Goal: Task Accomplishment & Management: Use online tool/utility

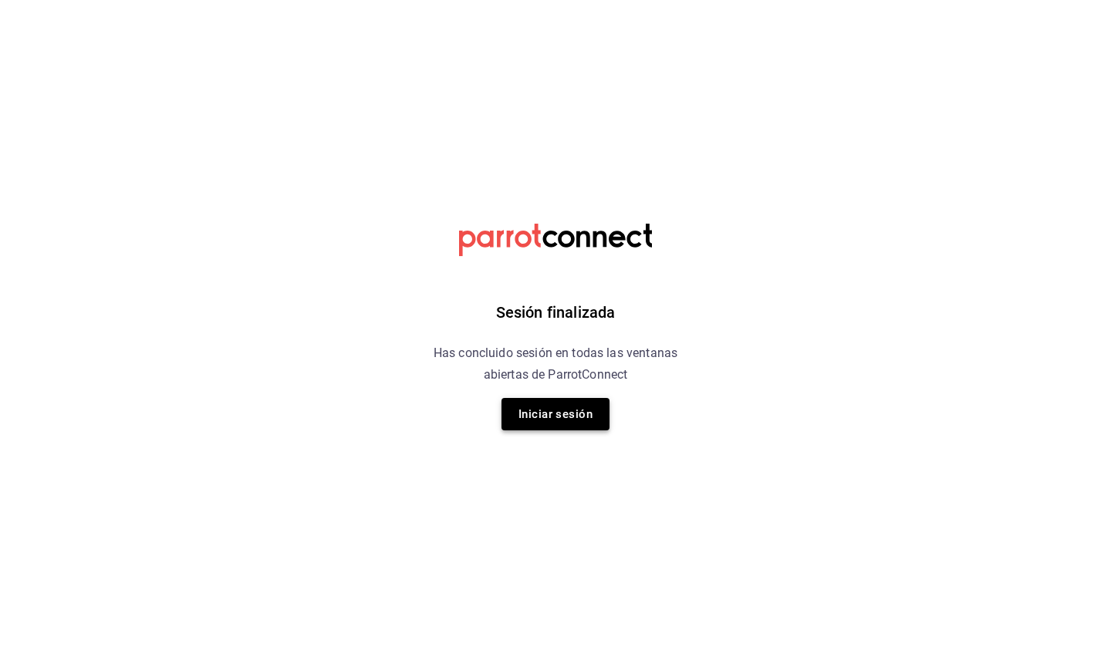
click at [553, 428] on button "Iniciar sesión" at bounding box center [556, 414] width 108 height 32
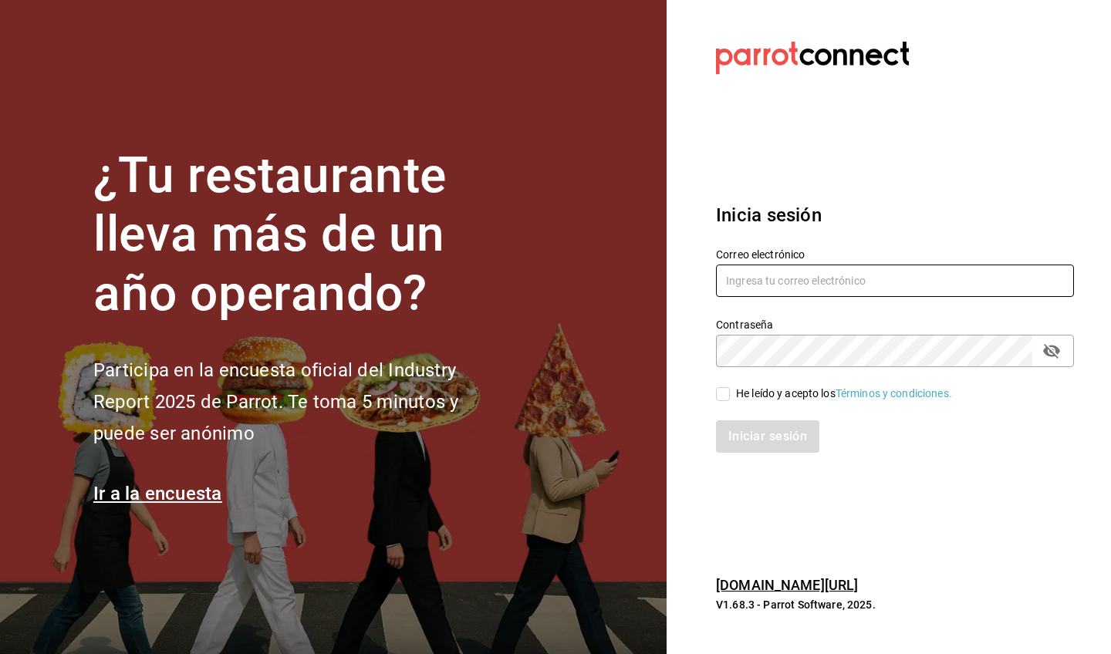
type input "guillermo.sanchez@grupocosteno.com"
click at [776, 367] on div "Contraseña" at bounding box center [895, 351] width 358 height 32
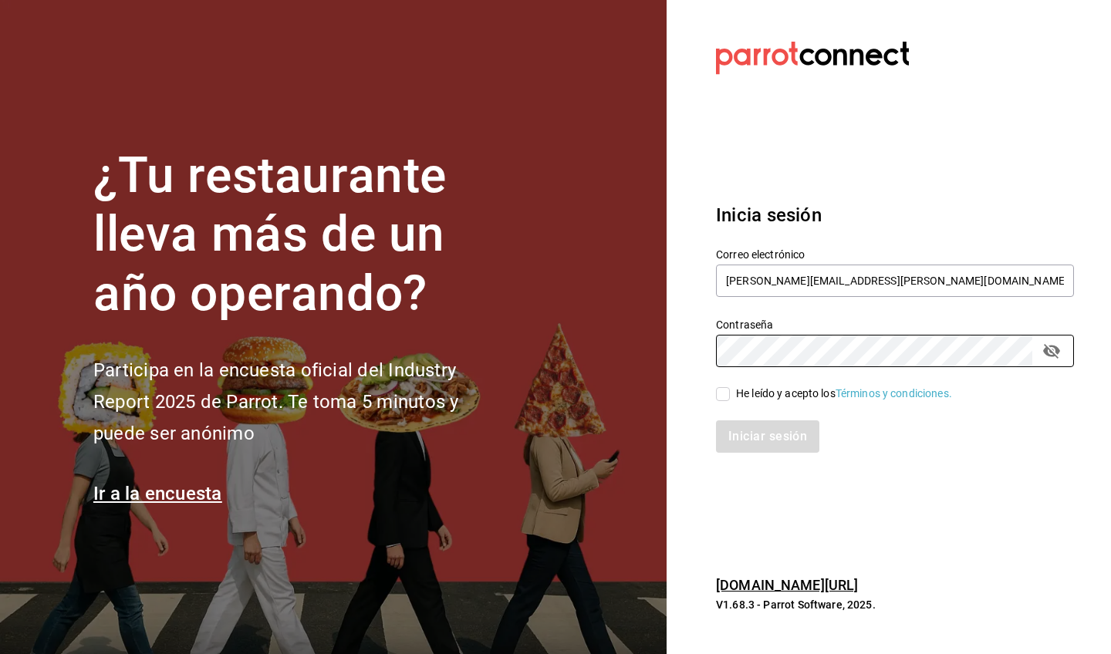
click at [776, 386] on div "He leído y acepto los Términos y condiciones." at bounding box center [895, 394] width 358 height 17
click at [771, 400] on div "He leído y acepto los Términos y condiciones." at bounding box center [844, 394] width 216 height 16
click at [730, 400] on input "He leído y acepto los Términos y condiciones." at bounding box center [723, 394] width 14 height 14
checkbox input "true"
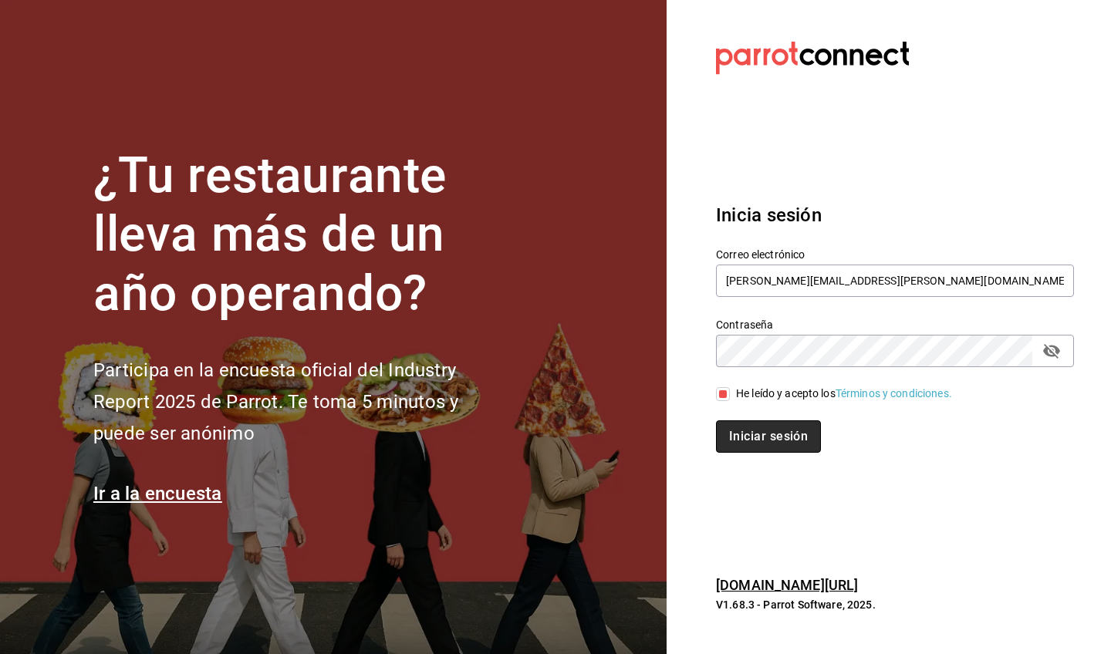
click at [759, 444] on button "Iniciar sesión" at bounding box center [768, 437] width 105 height 32
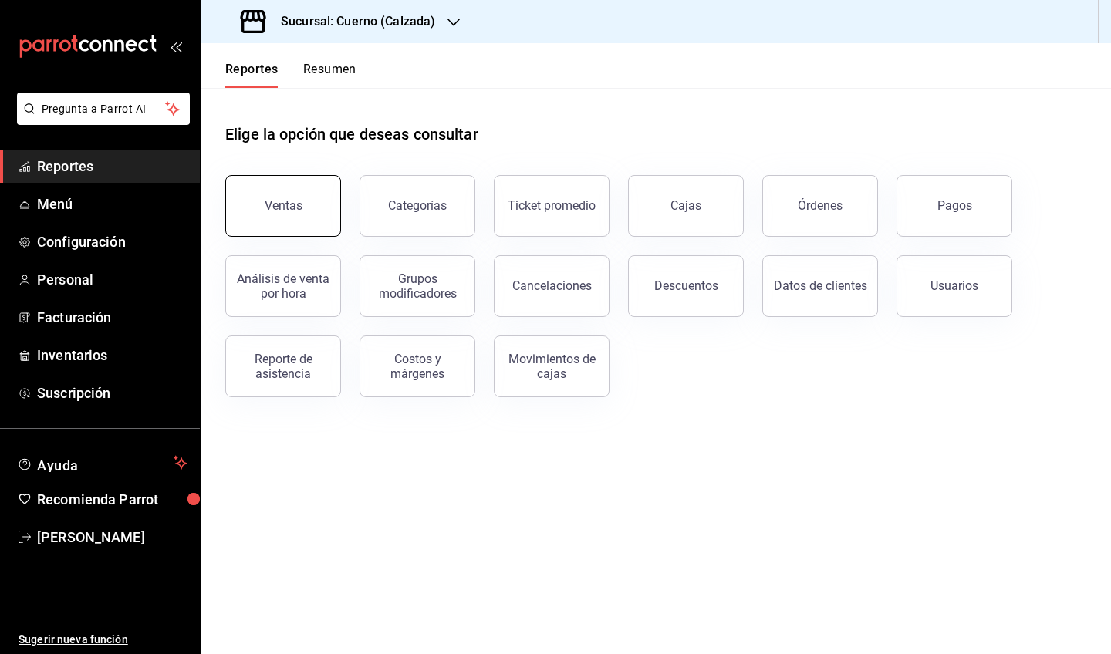
click at [303, 201] on button "Ventas" at bounding box center [283, 206] width 116 height 62
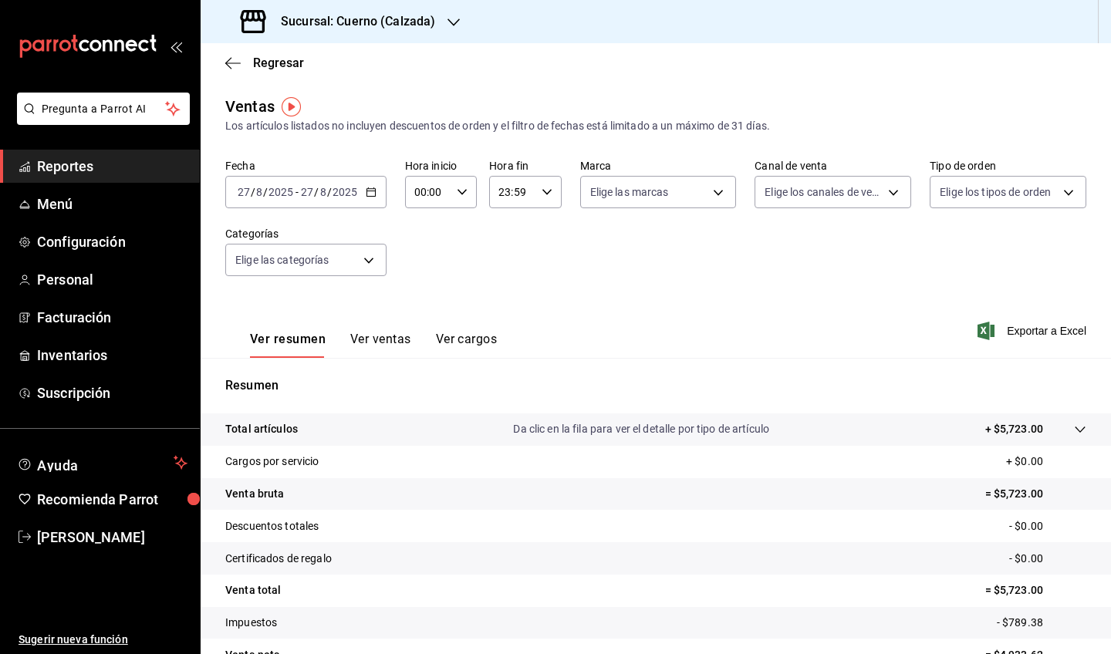
click at [374, 192] on \(Stroke\) "button" at bounding box center [371, 192] width 9 height 8
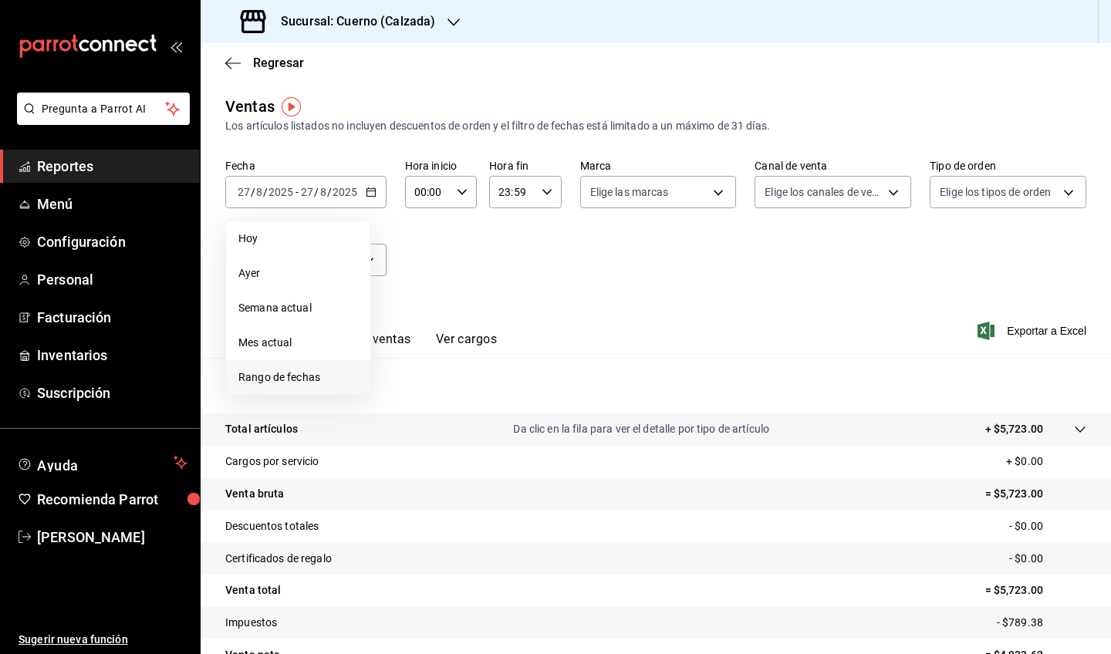
click at [294, 378] on span "Rango de fechas" at bounding box center [298, 378] width 120 height 16
click at [403, 430] on abbr "25" at bounding box center [403, 430] width 10 height 11
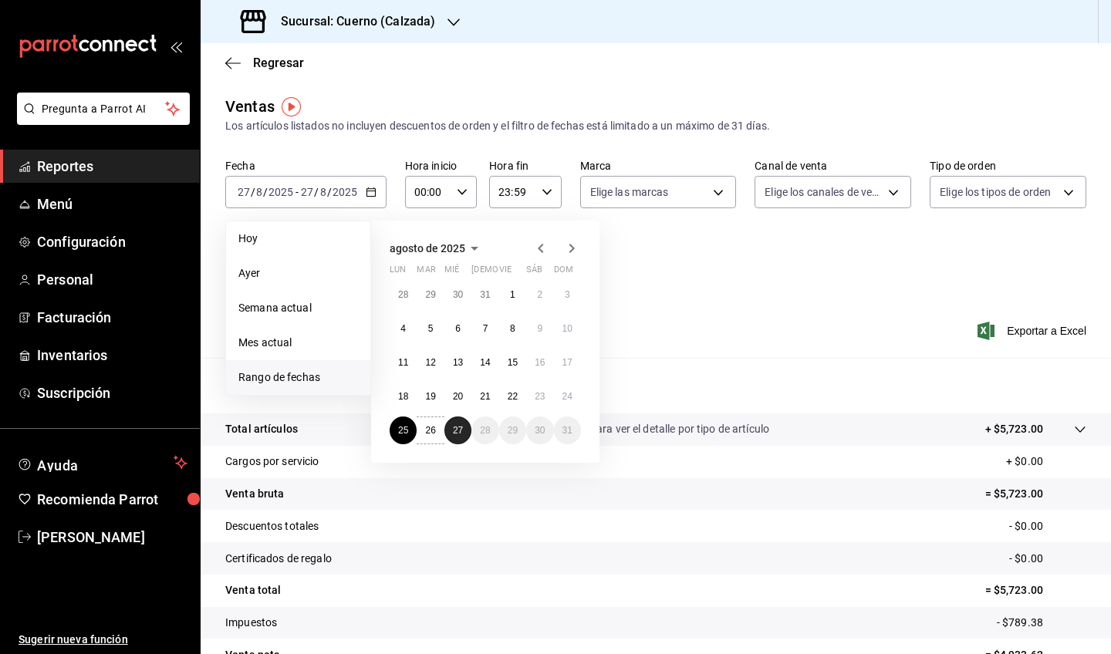
click at [454, 432] on abbr "27" at bounding box center [458, 430] width 10 height 11
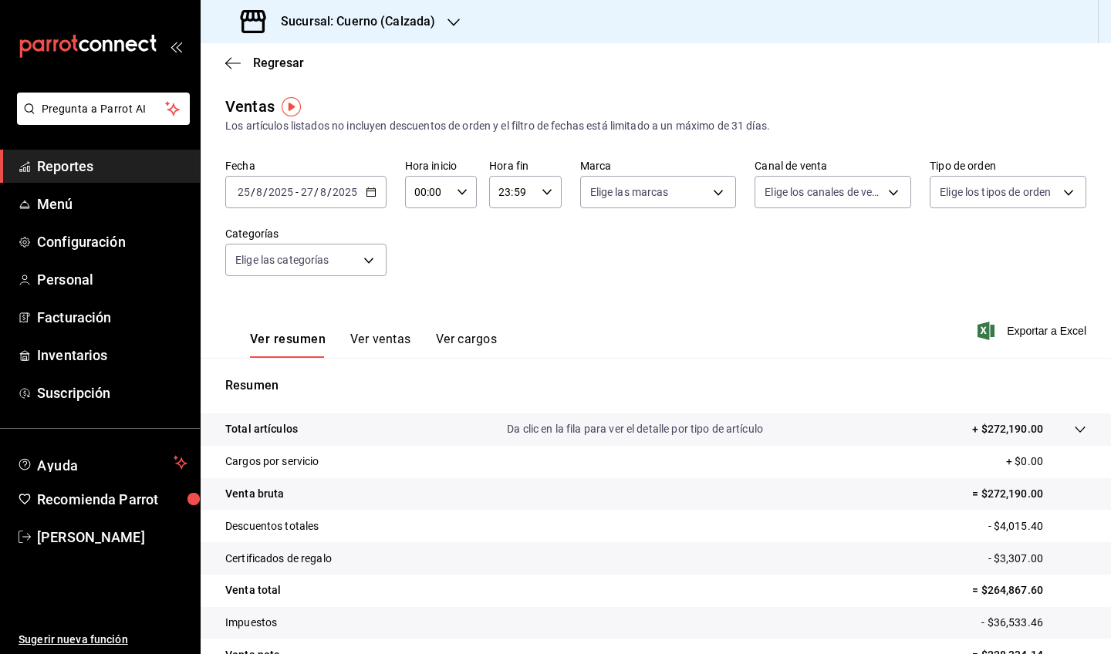
click at [461, 197] on icon "button" at bounding box center [462, 192] width 11 height 11
click at [425, 282] on span "05" at bounding box center [422, 283] width 12 height 12
type input "05:00"
click at [522, 198] on div at bounding box center [555, 327] width 1111 height 654
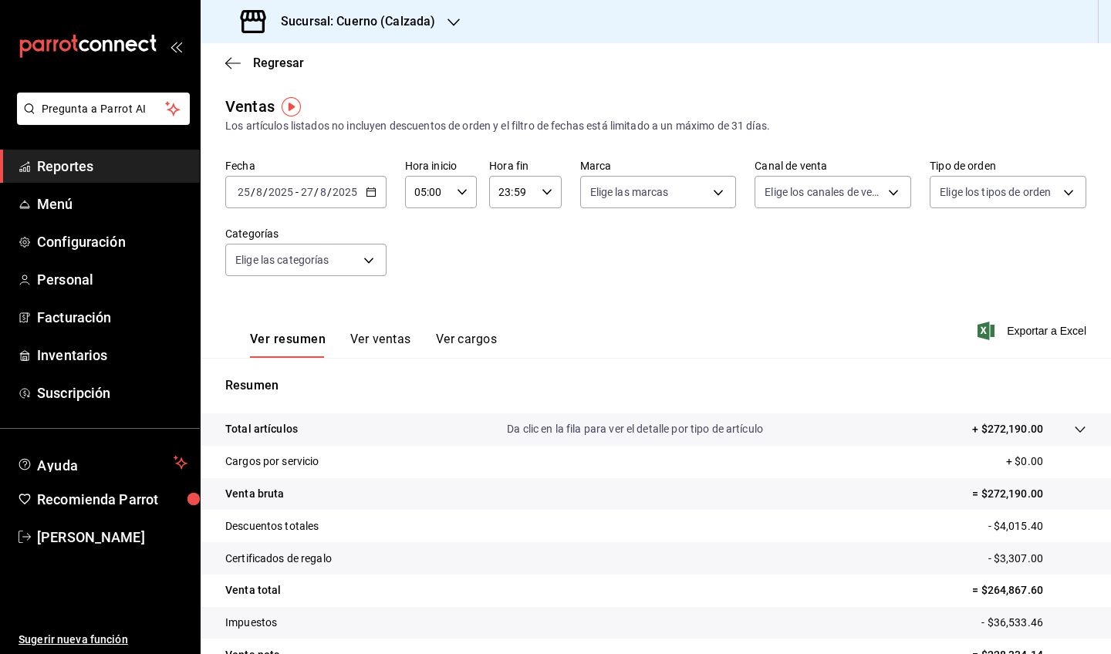
click at [542, 194] on icon "button" at bounding box center [547, 192] width 11 height 11
click at [508, 293] on span "05" at bounding box center [507, 287] width 12 height 12
click at [547, 238] on span "00" at bounding box center [543, 231] width 12 height 12
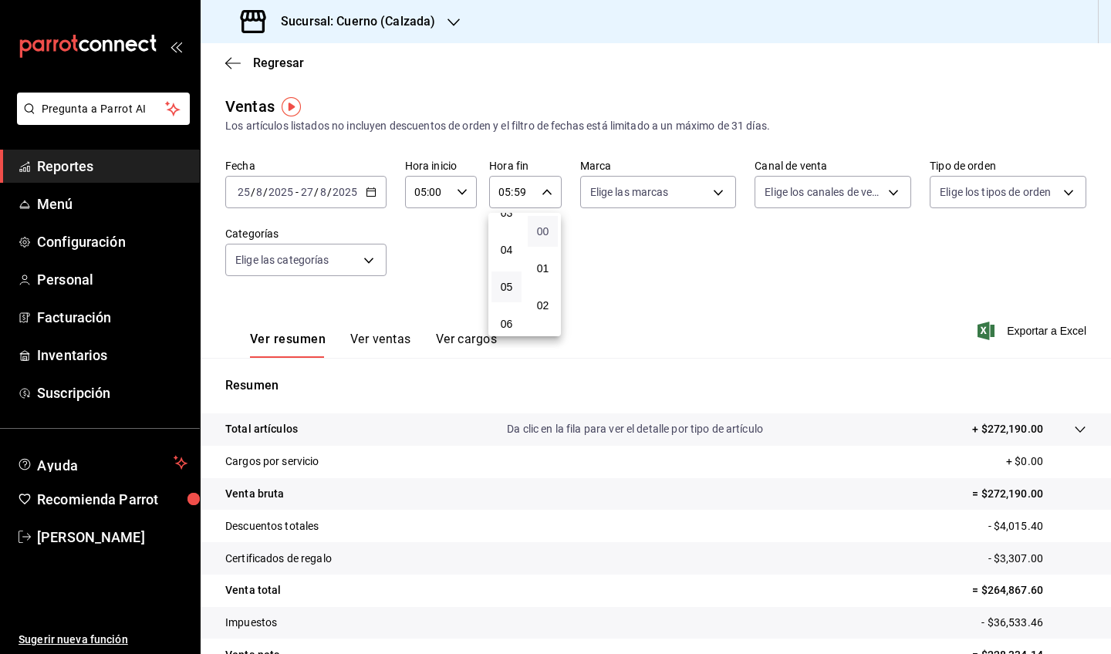
type input "05:00"
click at [731, 263] on div at bounding box center [555, 327] width 1111 height 654
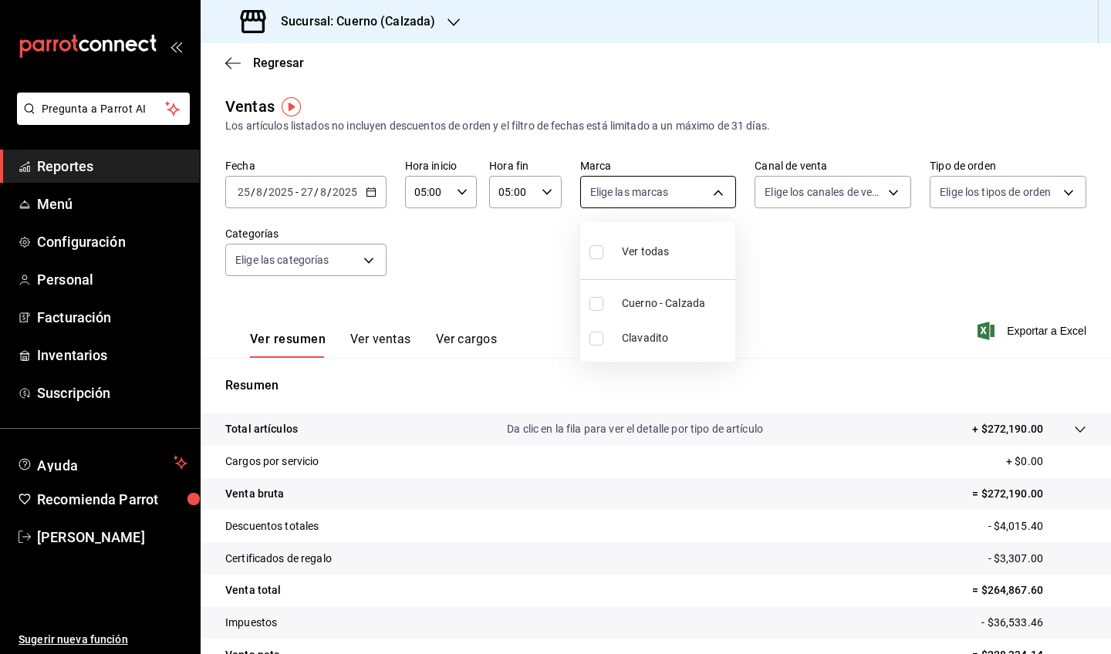
click at [685, 191] on body "Pregunta a Parrot AI Reportes Menú Configuración Personal Facturación Inventari…" at bounding box center [555, 327] width 1111 height 654
click at [685, 303] on span "Cuerno - Calzada" at bounding box center [675, 304] width 107 height 16
type input "b7ae777b-2dfc-42e0-9650-6cefdf37a424"
checkbox input "true"
click at [775, 328] on div at bounding box center [555, 327] width 1111 height 654
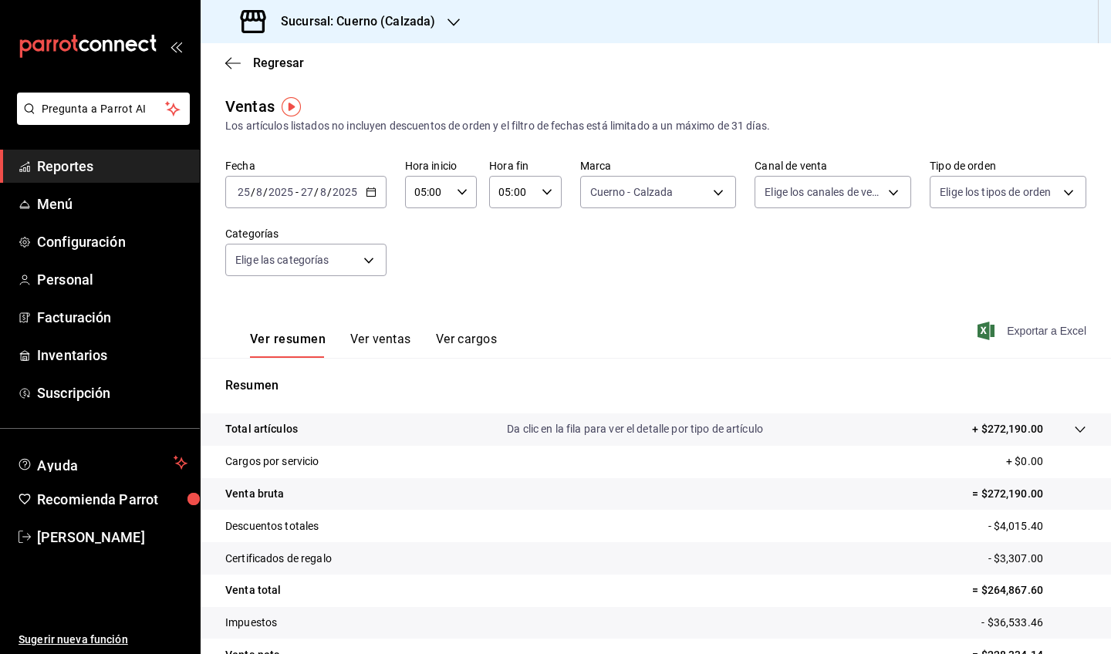
click at [1019, 339] on span "Exportar a Excel" at bounding box center [1034, 331] width 106 height 19
click at [498, 98] on div "Ventas Los artículos listados no incluyen descuentos de orden y el filtro de fe…" at bounding box center [655, 114] width 861 height 39
